Goal: Task Accomplishment & Management: Complete application form

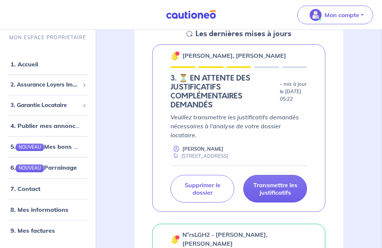
scroll to position [119, 0]
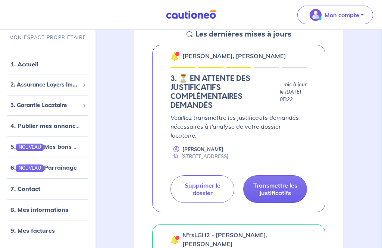
click at [283, 182] on p "Transmettre les justificatifs" at bounding box center [275, 189] width 45 height 15
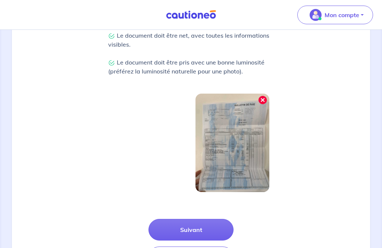
scroll to position [227, 0]
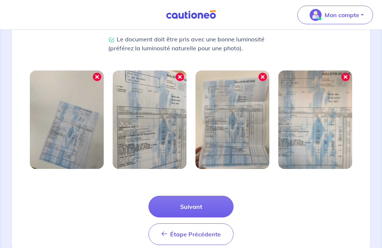
click at [206, 205] on button "Suivant" at bounding box center [191, 207] width 85 height 22
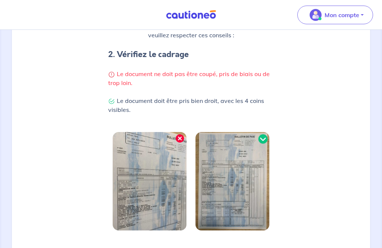
scroll to position [200, 0]
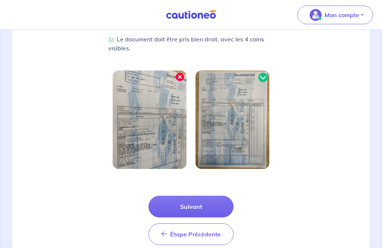
click at [204, 207] on button "Suivant" at bounding box center [191, 207] width 85 height 22
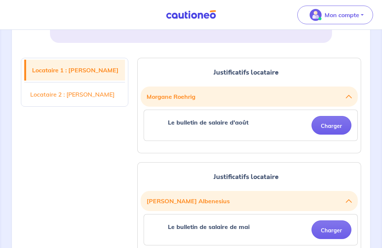
scroll to position [159, 0]
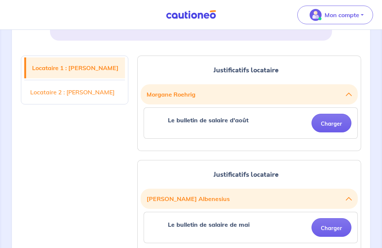
click at [337, 121] on button "Charger" at bounding box center [332, 123] width 40 height 19
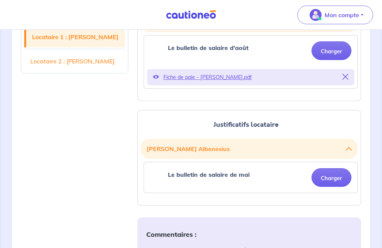
scroll to position [233, 0]
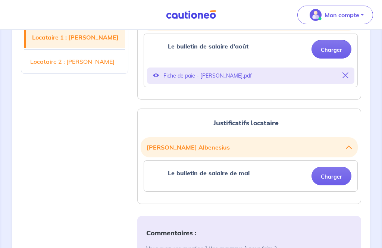
click at [337, 176] on button "Charger" at bounding box center [332, 176] width 40 height 19
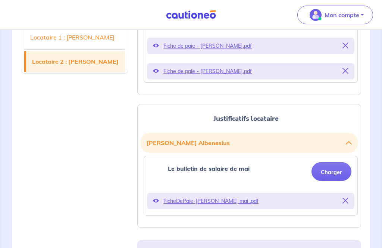
scroll to position [264, 0]
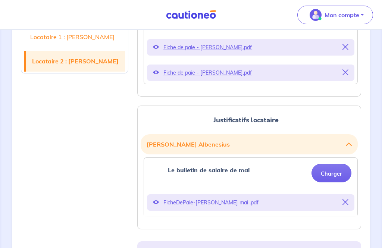
click at [328, 172] on button "Charger" at bounding box center [332, 173] width 40 height 19
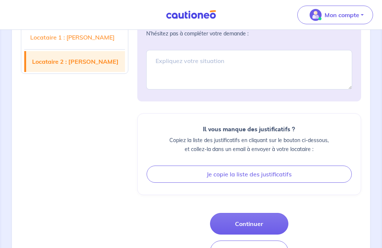
scroll to position [523, 0]
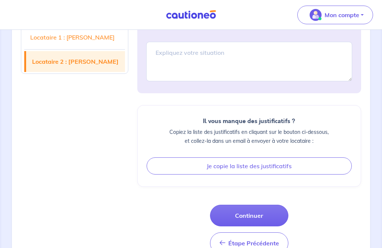
click at [267, 216] on button "Continuer" at bounding box center [249, 216] width 78 height 22
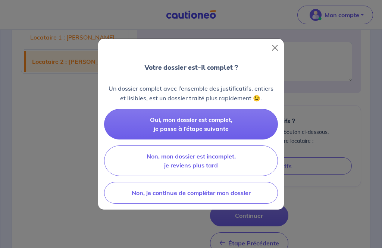
click at [216, 133] on span "Oui, mon dossier est complet, je passe à l’étape suivante" at bounding box center [191, 124] width 82 height 16
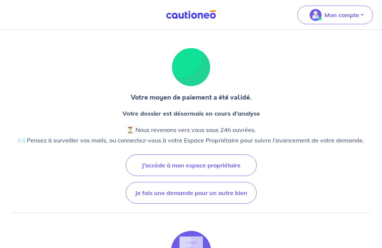
click at [230, 166] on button "J’accède à mon espace propriétaire" at bounding box center [191, 166] width 131 height 22
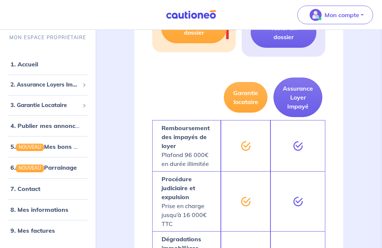
scroll to position [734, 0]
